Goal: Task Accomplishment & Management: Manage account settings

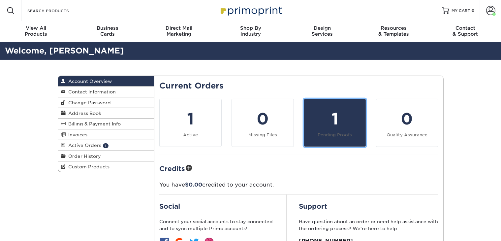
click at [333, 125] on div "1" at bounding box center [335, 119] width 54 height 24
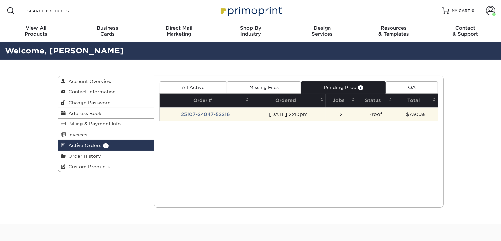
click at [206, 114] on td "25107-24047-52216" at bounding box center [205, 114] width 91 height 14
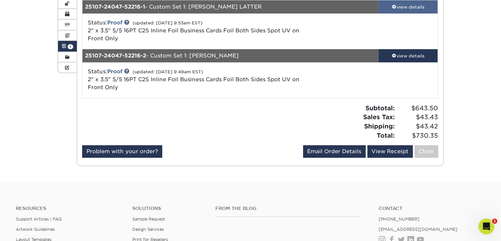
click at [397, 8] on div "view details" at bounding box center [408, 7] width 59 height 7
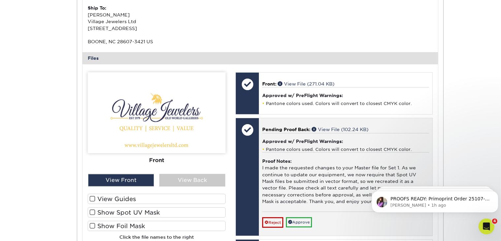
scroll to position [231, 0]
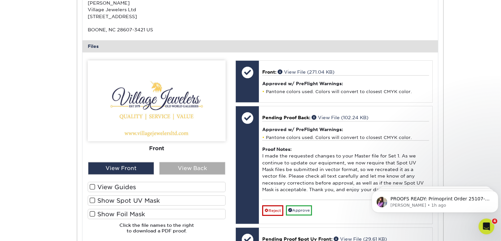
click at [214, 166] on div "View Back" at bounding box center [192, 168] width 66 height 13
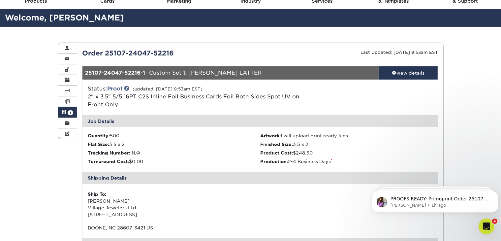
scroll to position [0, 0]
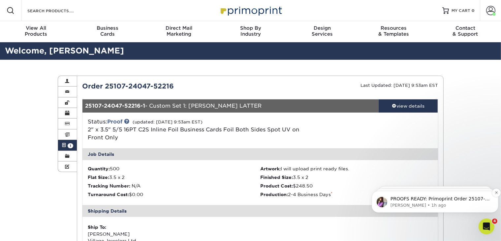
click at [481, 208] on p "[PERSON_NAME] • 1h ago" at bounding box center [441, 205] width 100 height 6
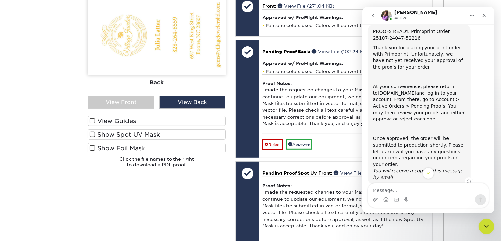
scroll to position [29, 0]
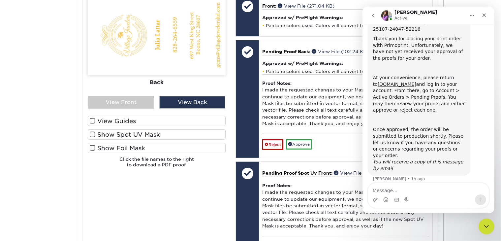
click at [427, 189] on textarea "Message…" at bounding box center [428, 188] width 121 height 11
type textarea "h"
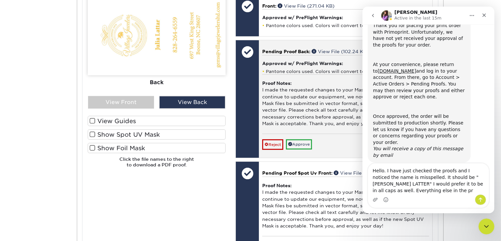
scroll to position [49, 0]
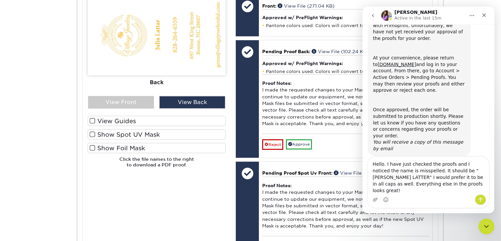
type textarea "Hello. I have just checked the proofs and I noticed the name is misspelled. It …"
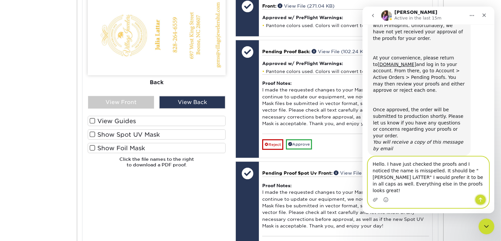
click at [482, 201] on icon "Send a message…" at bounding box center [480, 199] width 5 height 5
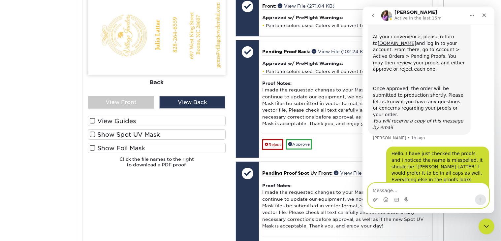
scroll to position [75, 0]
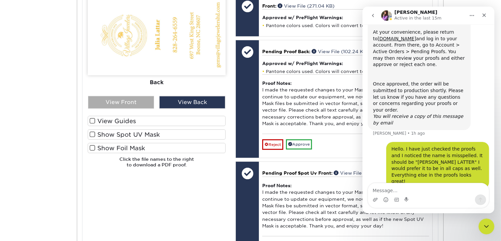
click at [137, 103] on div "View Front" at bounding box center [121, 102] width 66 height 13
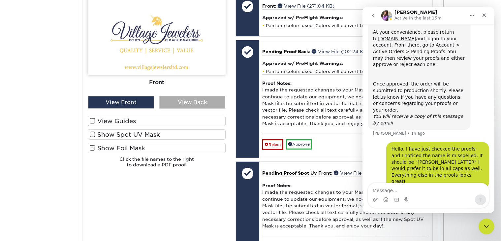
click at [184, 102] on div "View Back" at bounding box center [192, 102] width 66 height 13
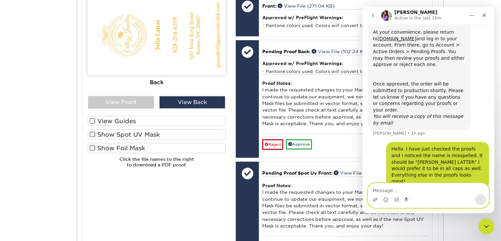
click at [395, 188] on textarea "Message…" at bounding box center [428, 188] width 121 height 11
type textarea "F"
type textarea "T"
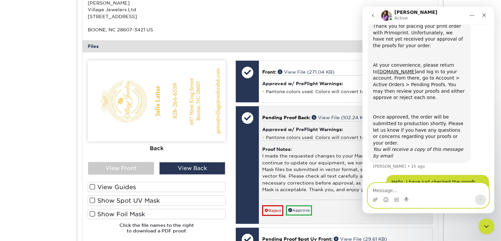
scroll to position [264, 0]
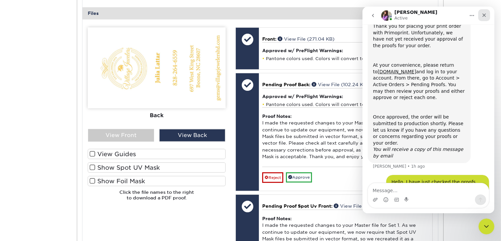
click at [486, 18] on div "Close" at bounding box center [484, 15] width 12 height 12
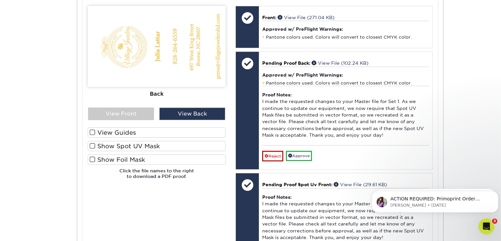
scroll to position [297, 0]
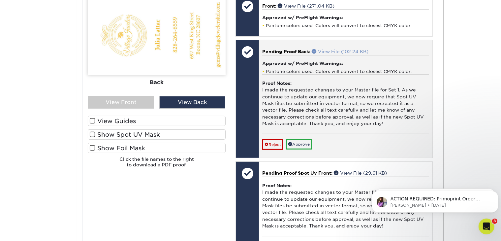
click at [351, 51] on link "View File (102.24 KB)" at bounding box center [340, 51] width 57 height 5
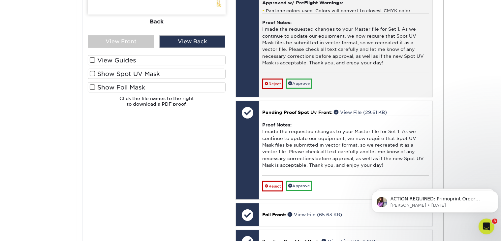
scroll to position [396, 0]
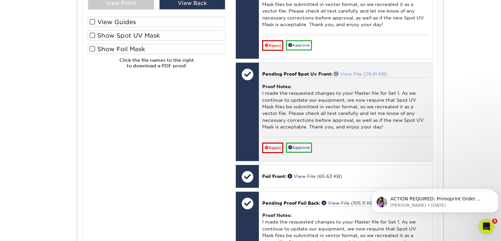
click at [361, 74] on link "View File (29.61 KB)" at bounding box center [360, 73] width 53 height 5
click at [302, 145] on link "Approve" at bounding box center [299, 148] width 26 height 10
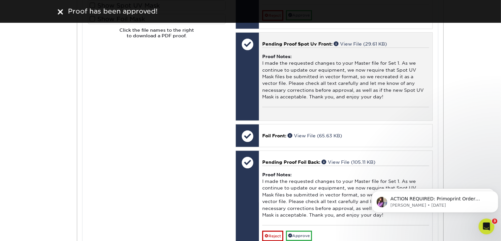
scroll to position [462, 0]
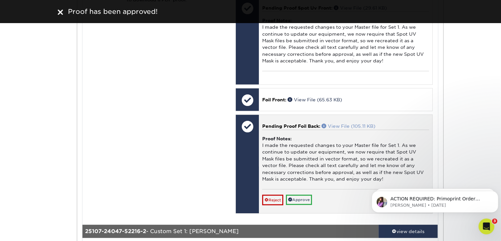
click at [339, 124] on link "View File (105.11 KB)" at bounding box center [349, 125] width 54 height 5
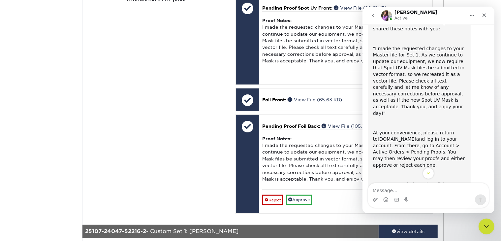
scroll to position [100, 0]
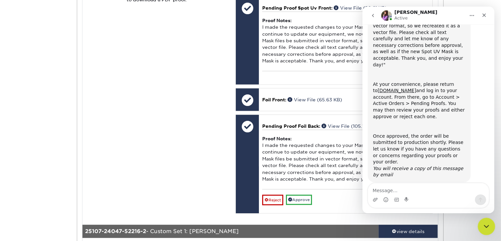
click at [487, 221] on icon "Close Intercom Messenger" at bounding box center [486, 225] width 8 height 8
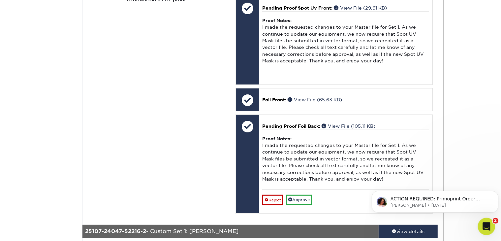
scroll to position [0, 0]
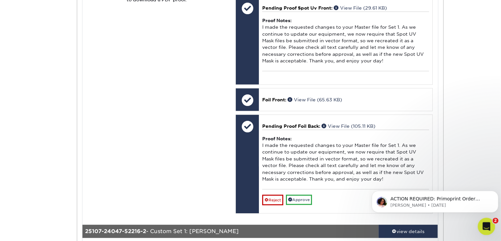
click at [487, 221] on icon "Open Intercom Messenger" at bounding box center [486, 225] width 11 height 11
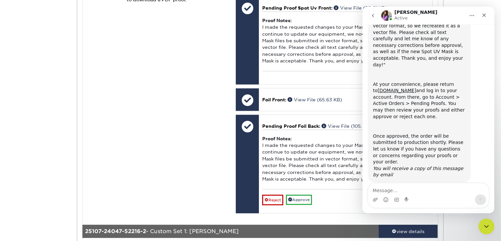
click at [376, 14] on button "go back" at bounding box center [373, 15] width 13 height 13
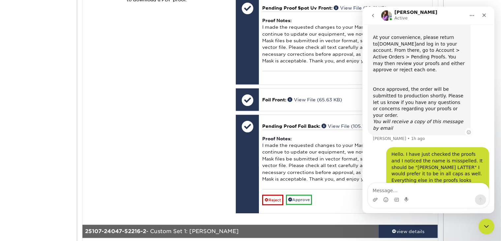
scroll to position [75, 0]
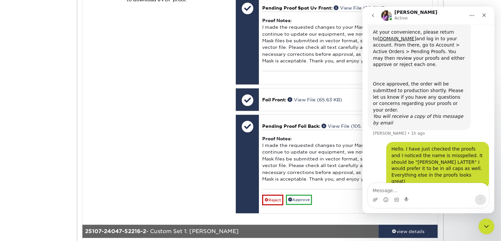
click at [374, 16] on icon "go back" at bounding box center [372, 15] width 5 height 5
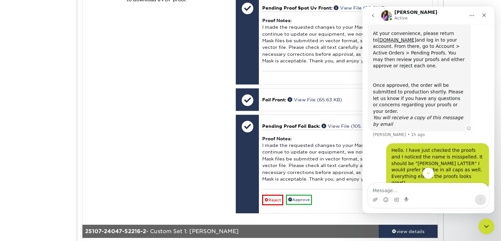
scroll to position [74, 0]
click at [483, 229] on icon "Close Intercom Messenger" at bounding box center [486, 225] width 8 height 8
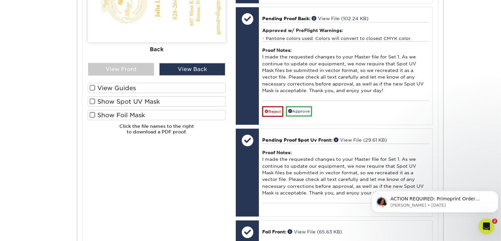
scroll to position [297, 0]
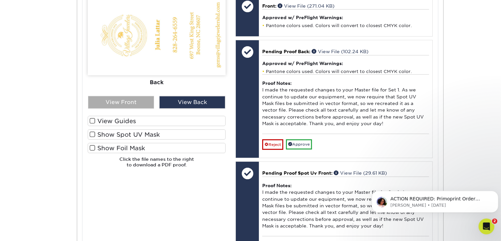
click at [137, 99] on div "View Front" at bounding box center [121, 102] width 66 height 13
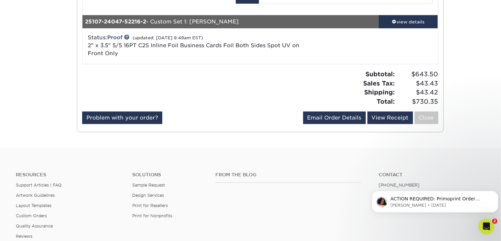
scroll to position [660, 0]
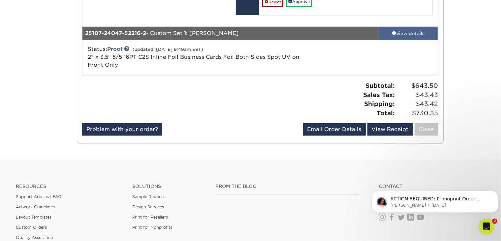
click at [400, 30] on div "view details" at bounding box center [408, 33] width 59 height 7
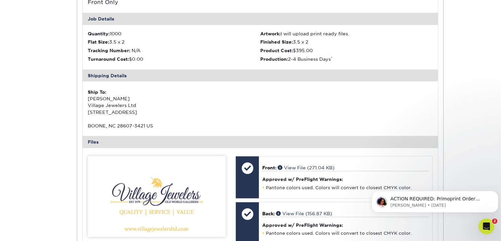
scroll to position [825, 0]
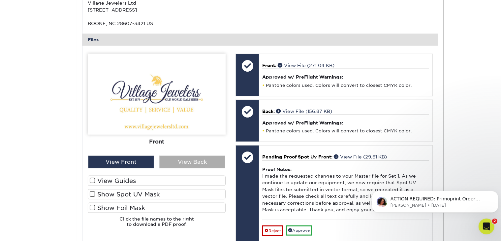
drag, startPoint x: 185, startPoint y: 167, endPoint x: 186, endPoint y: 163, distance: 4.1
click at [185, 165] on div "Front Back View Front View Back Front" at bounding box center [157, 143] width 138 height 178
click at [186, 162] on div "View Back" at bounding box center [192, 162] width 66 height 13
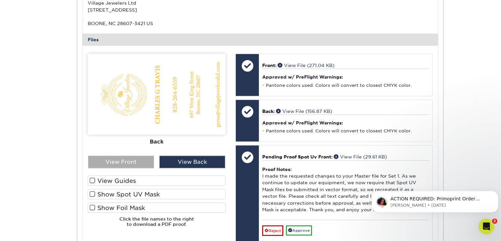
click at [140, 160] on div "View Front" at bounding box center [121, 162] width 66 height 13
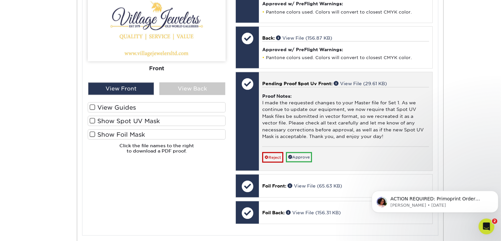
scroll to position [891, 0]
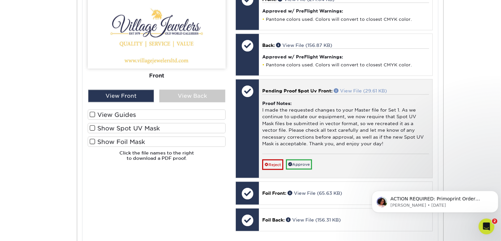
click at [367, 88] on link "View File (29.61 KB)" at bounding box center [360, 90] width 53 height 5
click at [307, 159] on link "Approve" at bounding box center [299, 164] width 26 height 10
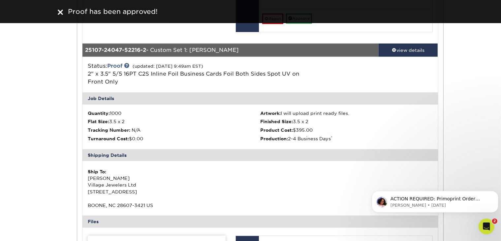
scroll to position [627, 0]
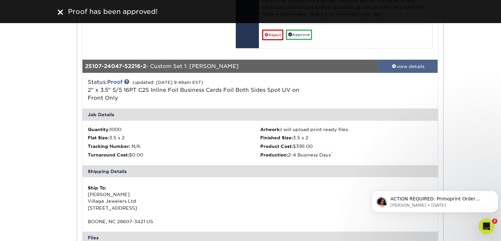
click at [414, 63] on div "view details" at bounding box center [408, 66] width 59 height 7
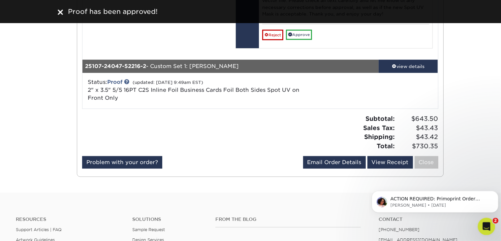
click at [489, 221] on div "Open Intercom Messenger" at bounding box center [486, 226] width 22 height 22
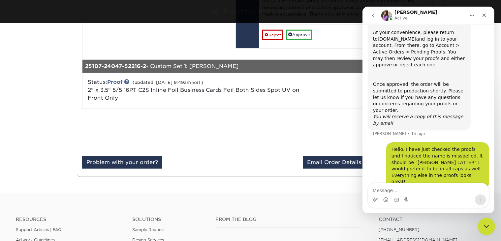
scroll to position [75, 0]
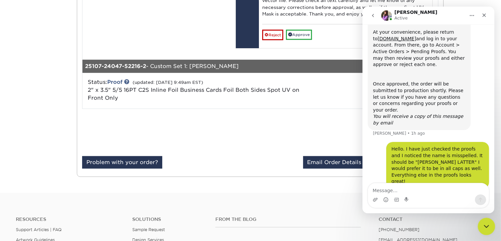
click at [489, 221] on icon "Close Intercom Messenger" at bounding box center [486, 225] width 8 height 8
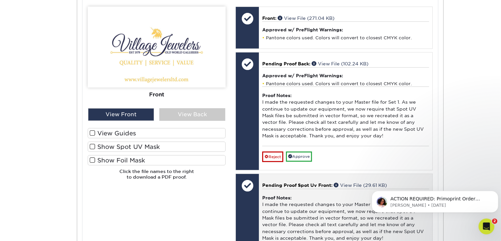
scroll to position [264, 0]
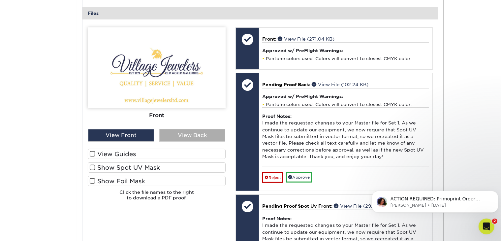
click at [181, 130] on div "View Back" at bounding box center [192, 135] width 66 height 13
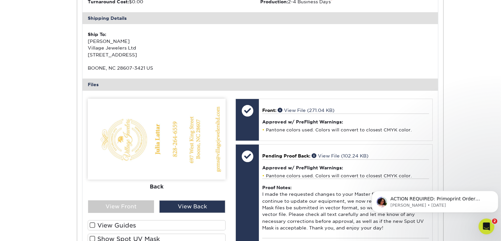
scroll to position [198, 0]
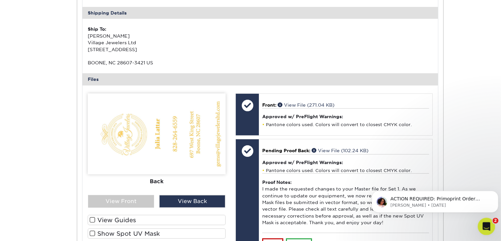
click at [491, 232] on div "Open Intercom Messenger" at bounding box center [486, 226] width 16 height 16
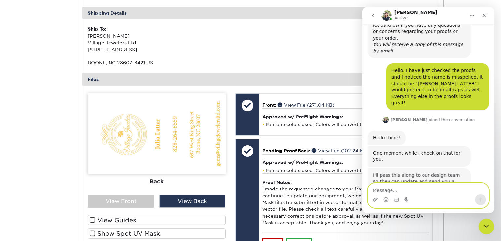
scroll to position [146, 0]
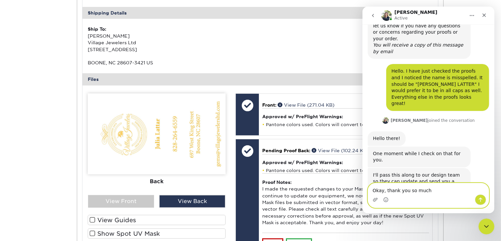
type textarea "Okay, thank you so much!"
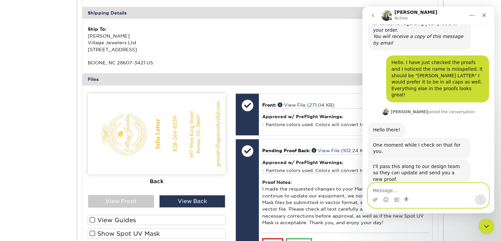
scroll to position [166, 0]
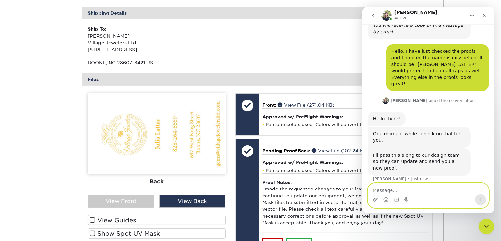
type textarea "W"
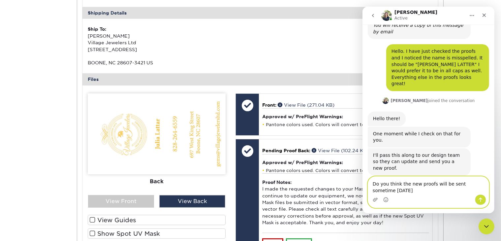
scroll to position [172, 0]
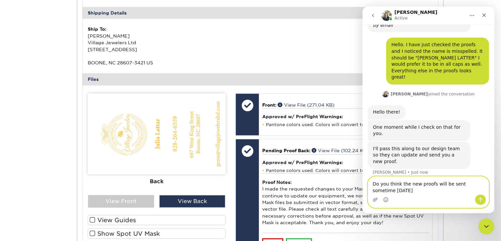
type textarea "Do you think the new proofs will be sent sometime [DATE]?"
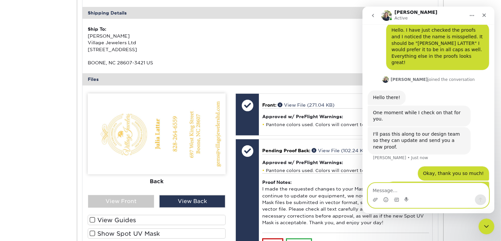
scroll to position [187, 0]
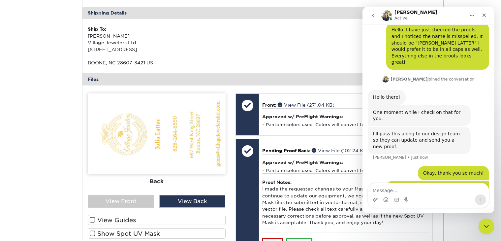
click at [304, 47] on div "Ship To: [PERSON_NAME] Village Jewelers Ltd [STREET_ADDRESS]" at bounding box center [261, 46] width 356 height 54
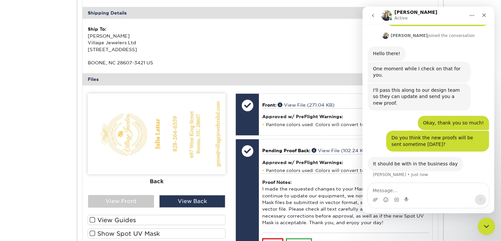
scroll to position [232, 0]
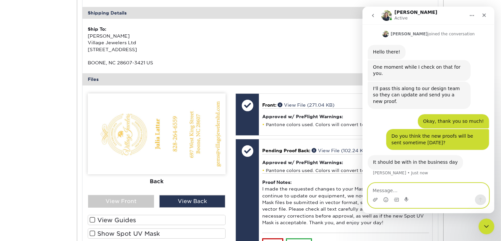
click at [430, 189] on textarea "Message…" at bounding box center [428, 188] width 121 height 11
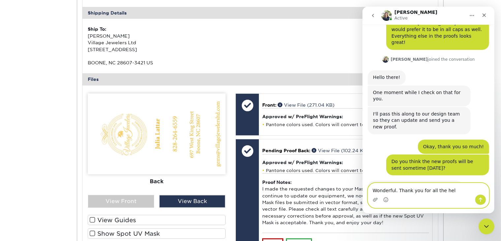
type textarea "Wonderful. Thank you for all the help"
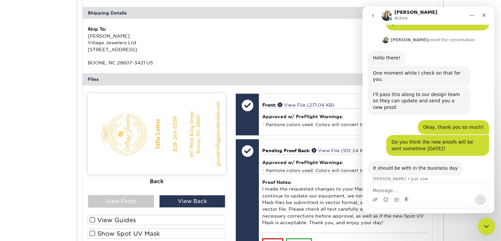
click at [491, 224] on div "Close Intercom Messenger" at bounding box center [486, 226] width 16 height 16
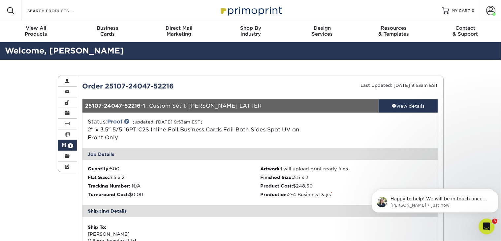
scroll to position [259, 0]
